Goal: Task Accomplishment & Management: Manage account settings

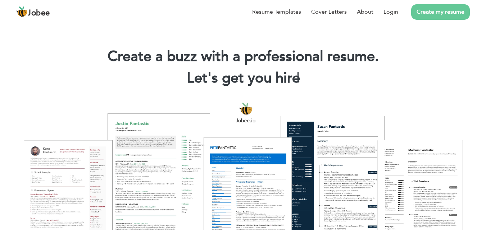
click at [440, 11] on link "Create my resume" at bounding box center [440, 11] width 59 height 15
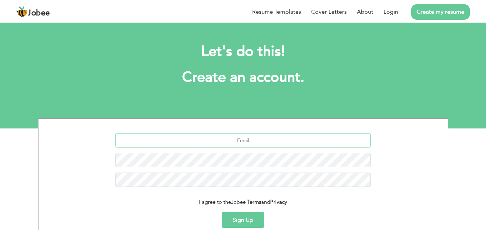
click at [251, 139] on input "text" at bounding box center [242, 140] width 255 height 14
type input "[PERSON_NAME][EMAIL_ADDRESS][DOMAIN_NAME]"
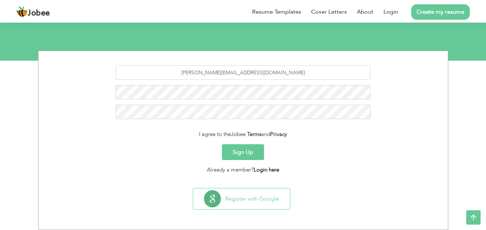
click at [268, 170] on link "Login here" at bounding box center [266, 169] width 26 height 7
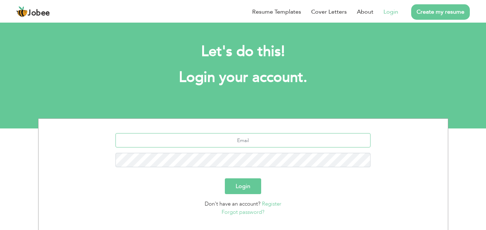
click at [238, 144] on input "text" at bounding box center [242, 140] width 255 height 14
type input "[PERSON_NAME][EMAIL_ADDRESS][DOMAIN_NAME]"
click at [249, 184] on button "Login" at bounding box center [243, 187] width 36 height 16
